Goal: Information Seeking & Learning: Learn about a topic

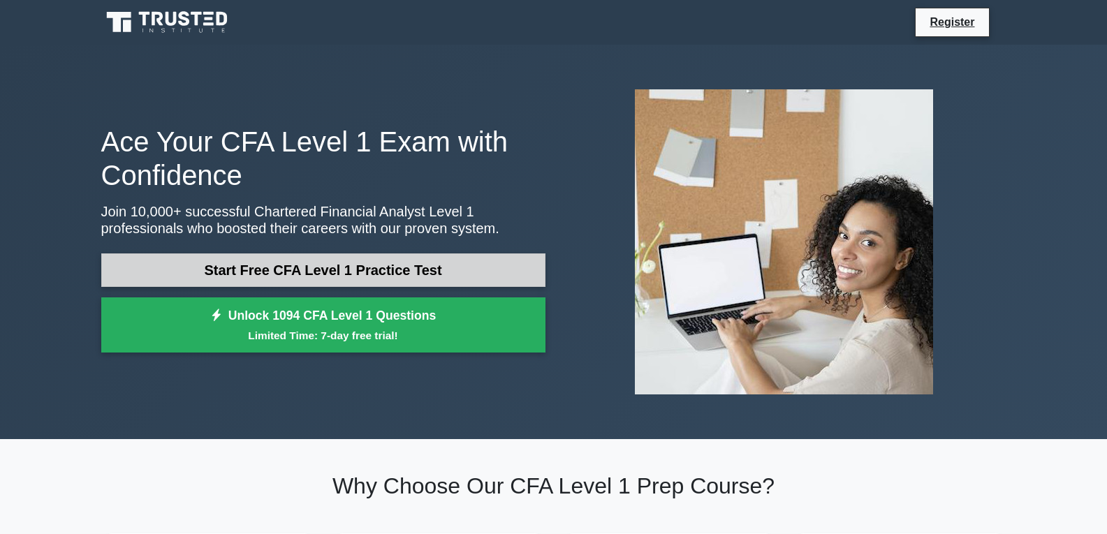
click at [370, 269] on link "Start Free CFA Level 1 Practice Test" at bounding box center [323, 271] width 444 height 34
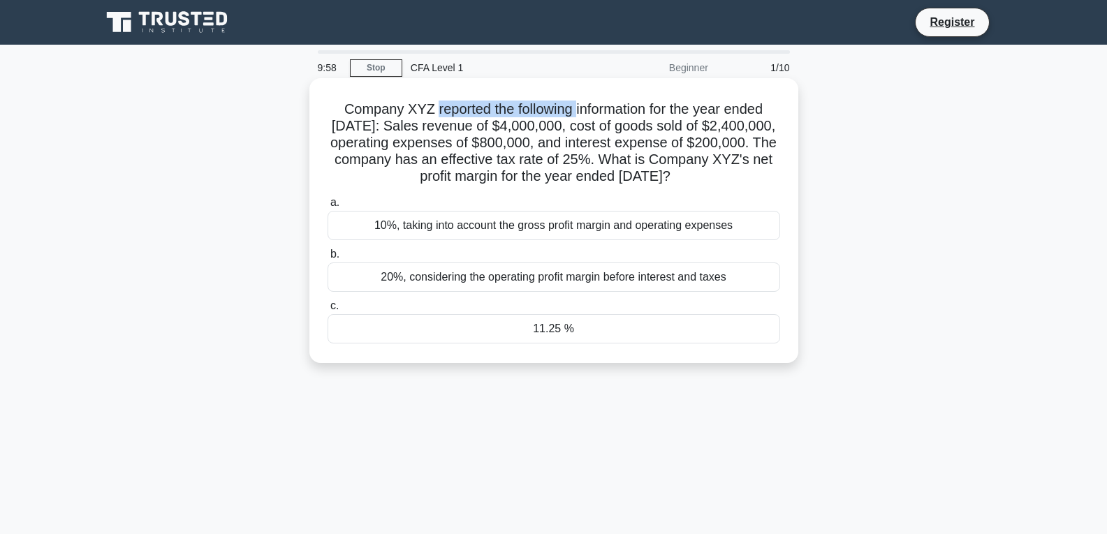
drag, startPoint x: 429, startPoint y: 113, endPoint x: 578, endPoint y: 109, distance: 149.6
click at [578, 109] on h5 "Company XYZ reported the following information for the year ended December 31, …" at bounding box center [553, 143] width 455 height 85
drag, startPoint x: 467, startPoint y: 127, endPoint x: 585, endPoint y: 132, distance: 118.2
click at [585, 132] on h5 "Company XYZ reported the following information for the year ended December 31, …" at bounding box center [553, 143] width 455 height 85
drag, startPoint x: 431, startPoint y: 142, endPoint x: 541, endPoint y: 140, distance: 109.7
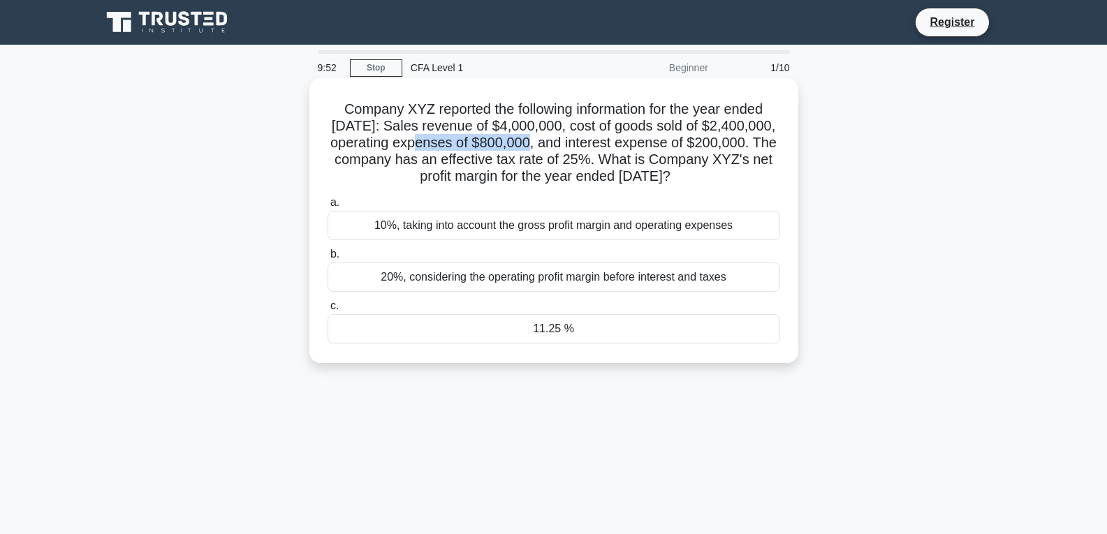
click at [541, 140] on h5 "Company XYZ reported the following information for the year ended December 31, …" at bounding box center [553, 143] width 455 height 85
click at [474, 240] on div "10%, taking into account the gross profit margin and operating expenses" at bounding box center [554, 225] width 453 height 29
click at [328, 207] on input "a. 10%, taking into account the gross profit margin and operating expenses" at bounding box center [328, 202] width 0 height 9
